Goal: Information Seeking & Learning: Learn about a topic

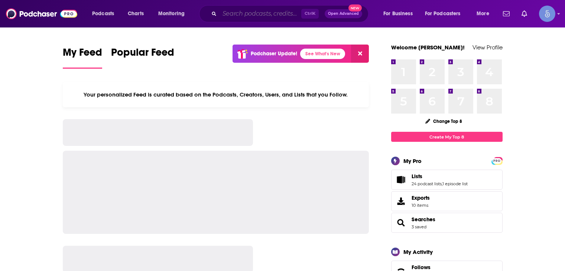
drag, startPoint x: 0, startPoint y: 0, endPoint x: 251, endPoint y: 22, distance: 251.5
click at [250, 14] on input "Search podcasts, credits, & more..." at bounding box center [261, 14] width 82 height 12
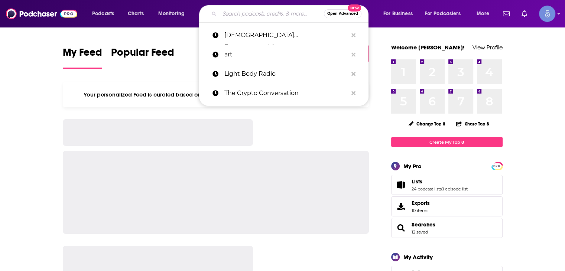
paste input "Everything is Personal"
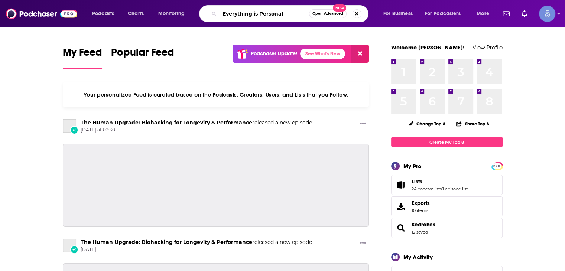
type input "Everything is Personal"
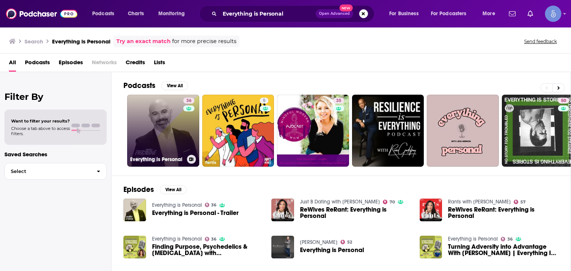
click at [169, 125] on link "36 Everything is Personal" at bounding box center [163, 131] width 72 height 72
